Goal: Task Accomplishment & Management: Manage account settings

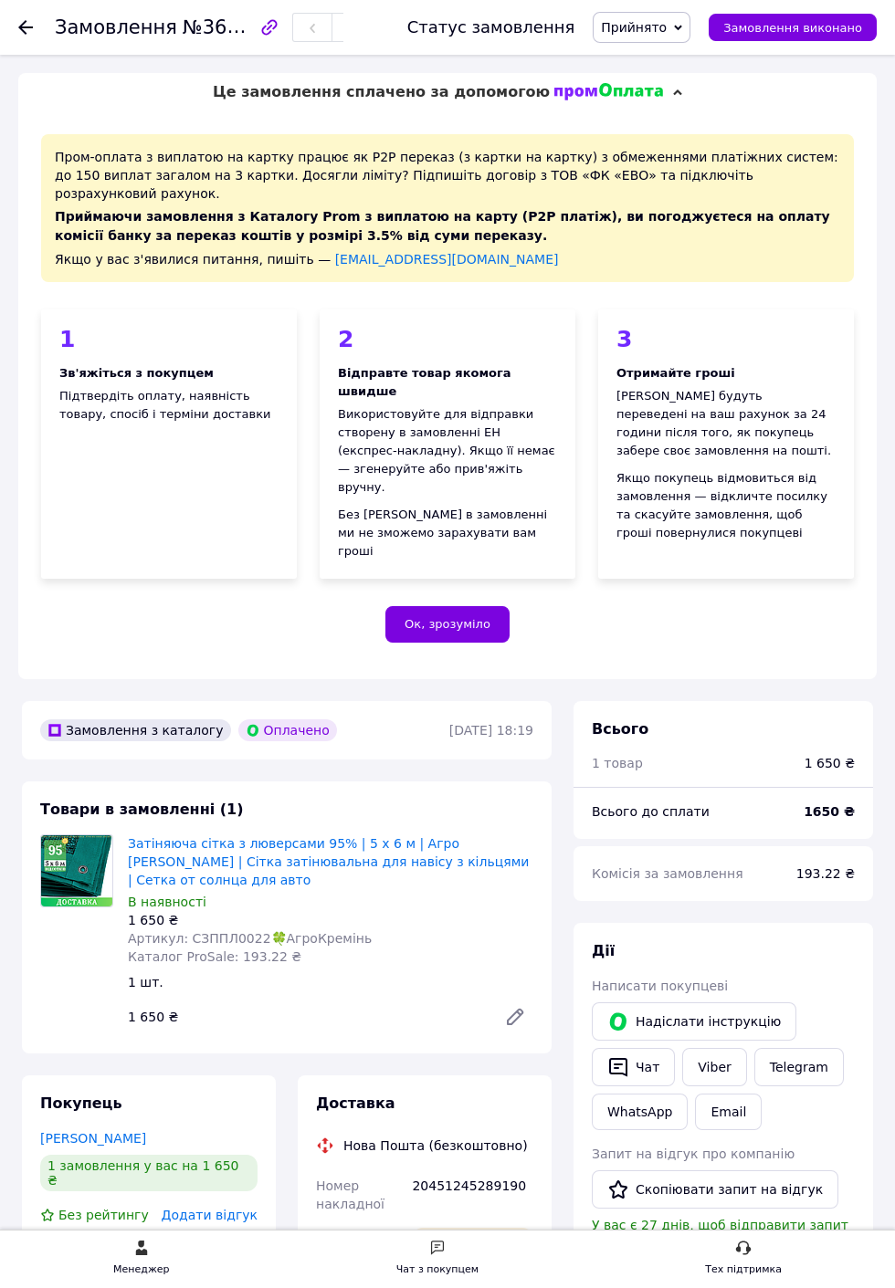
click at [19, 24] on icon at bounding box center [25, 27] width 15 height 15
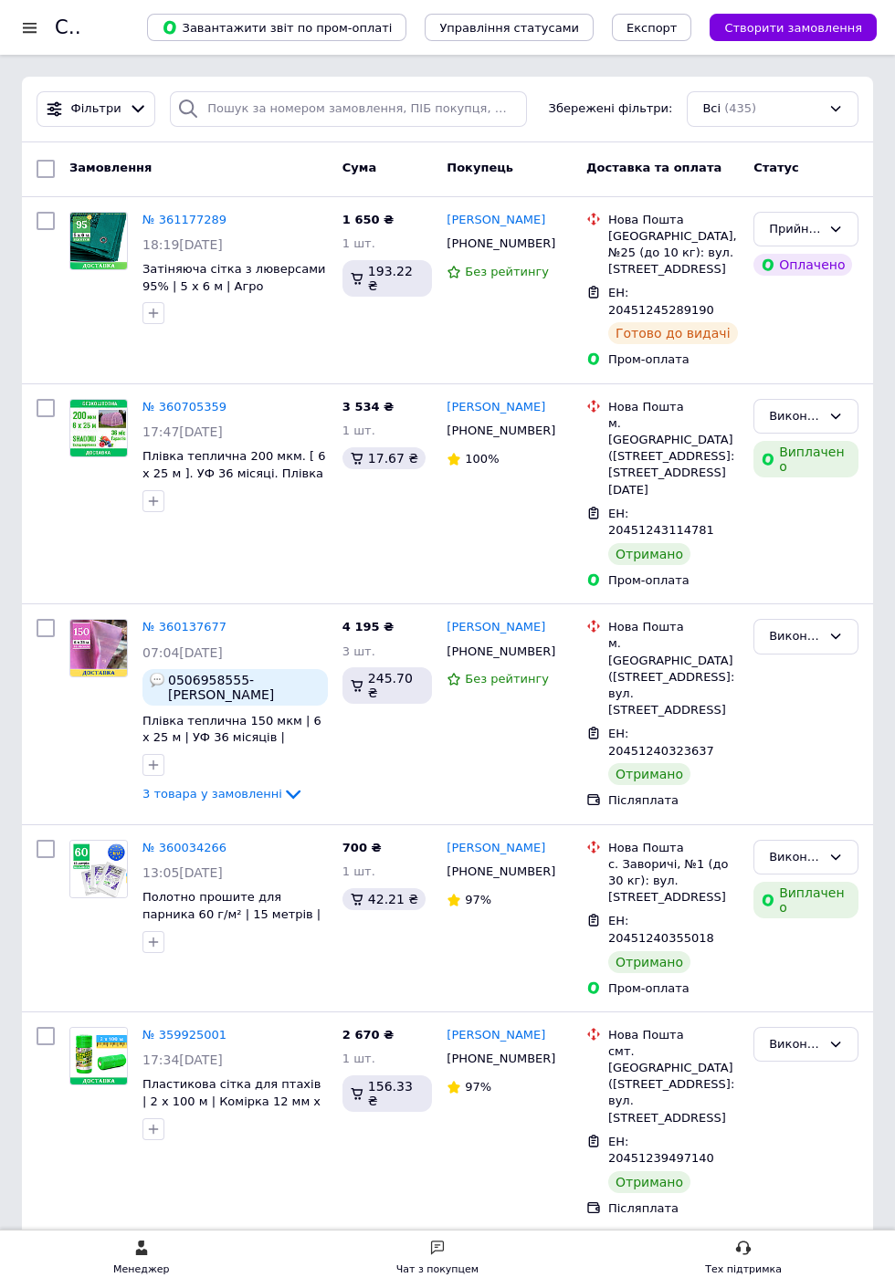
click at [25, 24] on div at bounding box center [29, 27] width 23 height 16
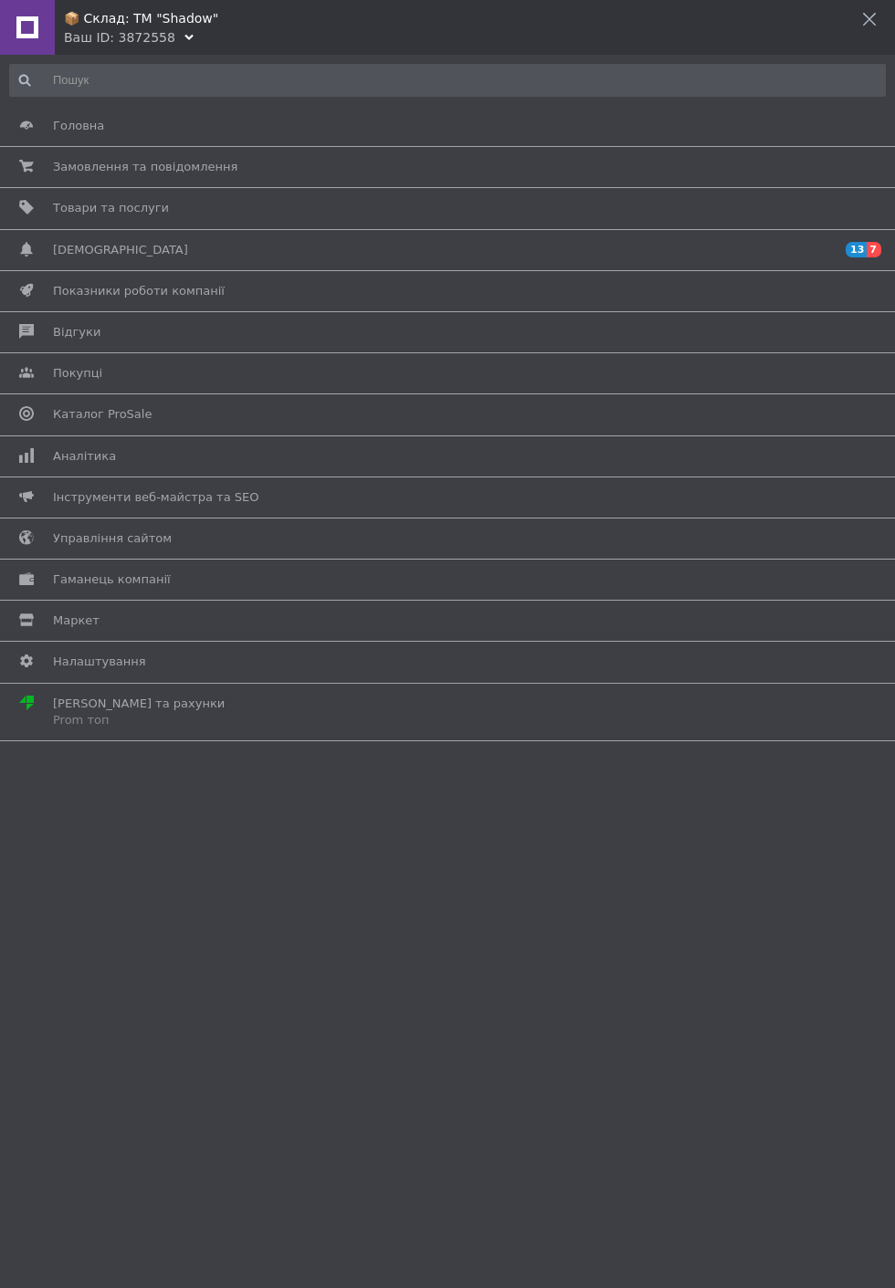
click at [81, 174] on span "Замовлення та повідомлення" at bounding box center [145, 167] width 184 height 16
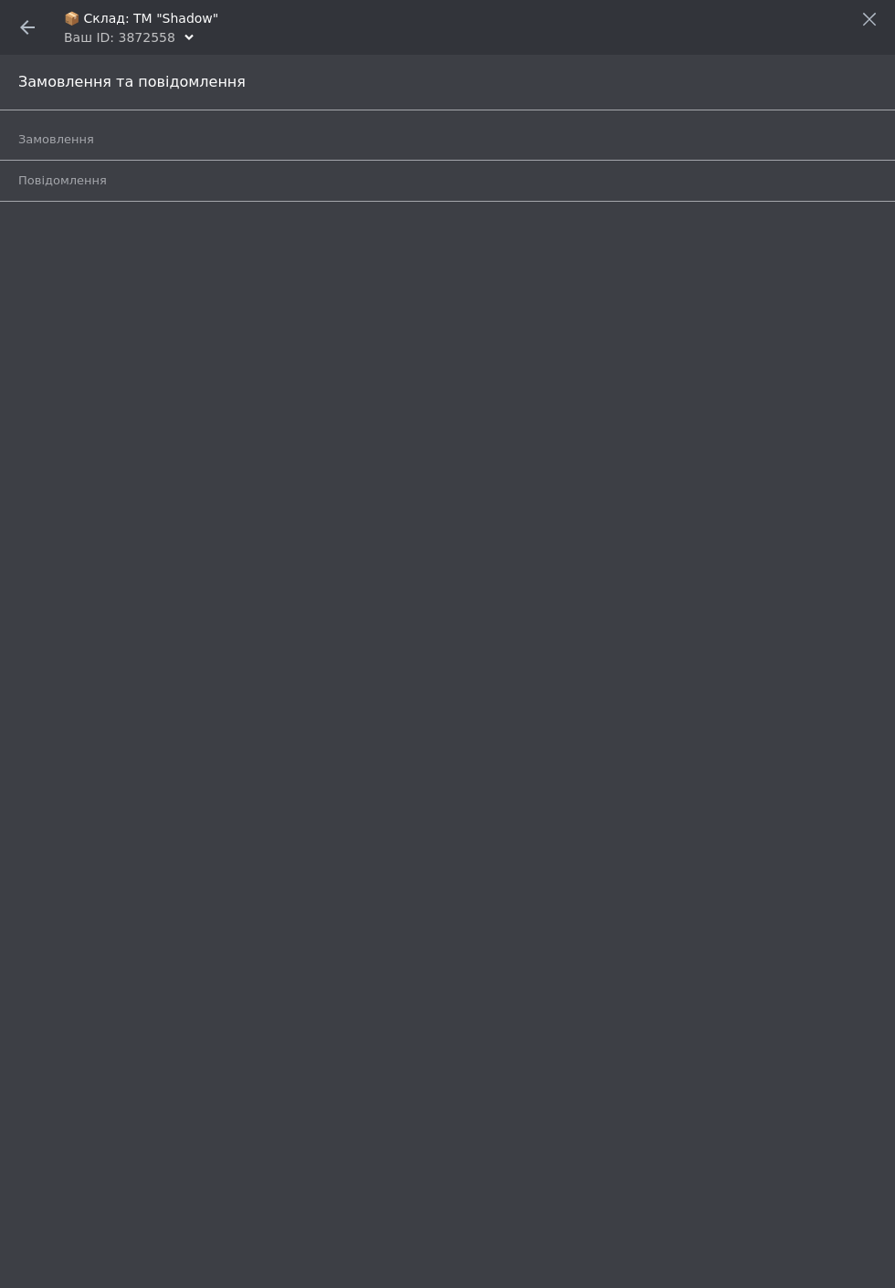
click at [52, 133] on span "Замовлення" at bounding box center [56, 139] width 76 height 16
